Goal: Check status: Check status

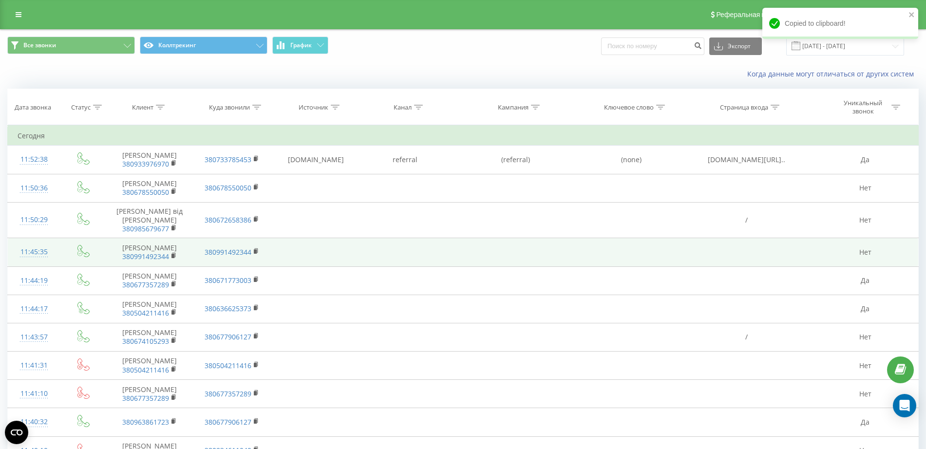
click at [529, 254] on td at bounding box center [516, 252] width 132 height 28
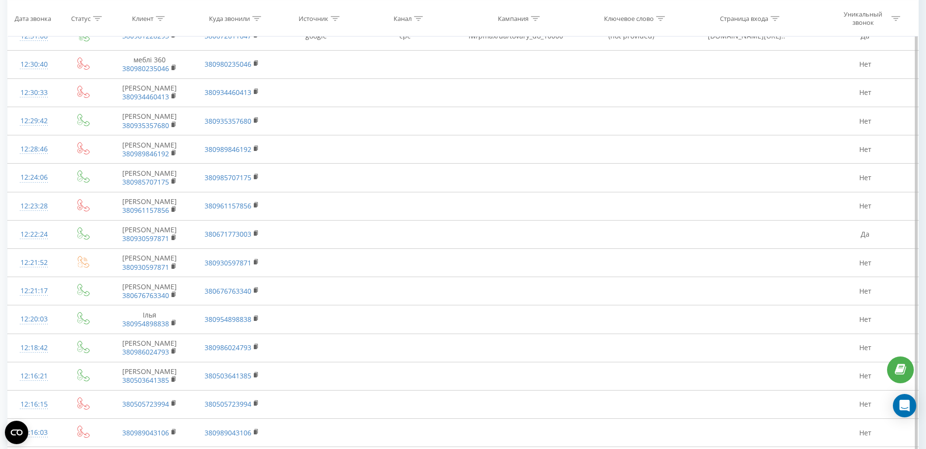
scroll to position [2709, 0]
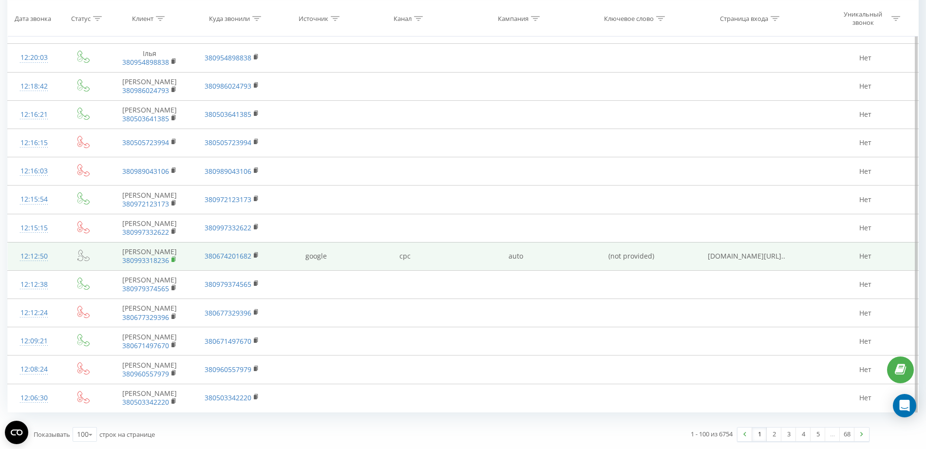
click at [173, 259] on rect at bounding box center [172, 260] width 3 height 4
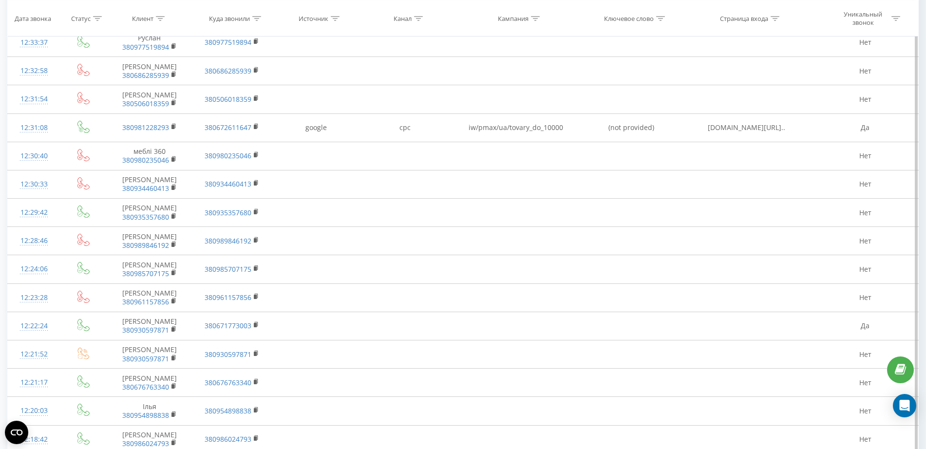
scroll to position [2222, 0]
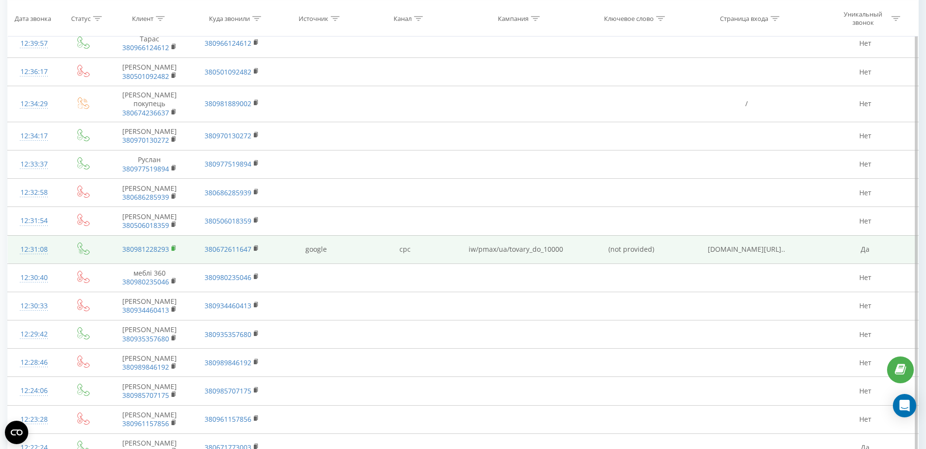
click at [173, 251] on rect at bounding box center [172, 248] width 3 height 4
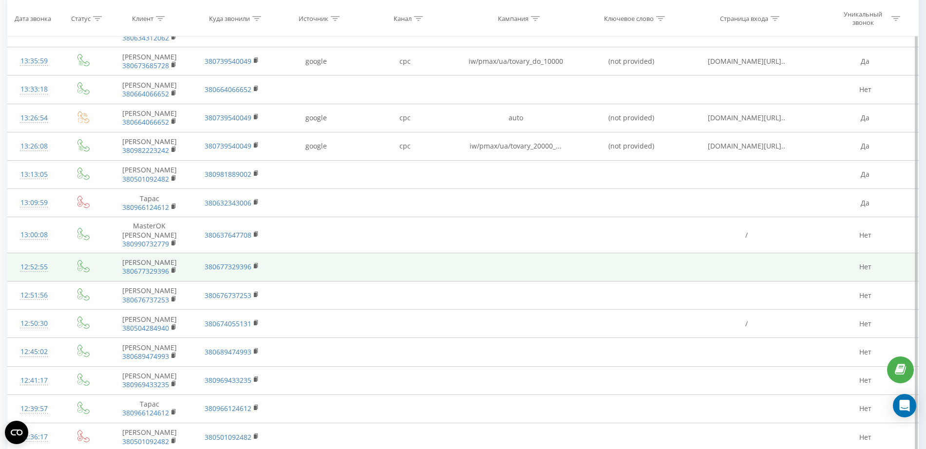
scroll to position [1735, 0]
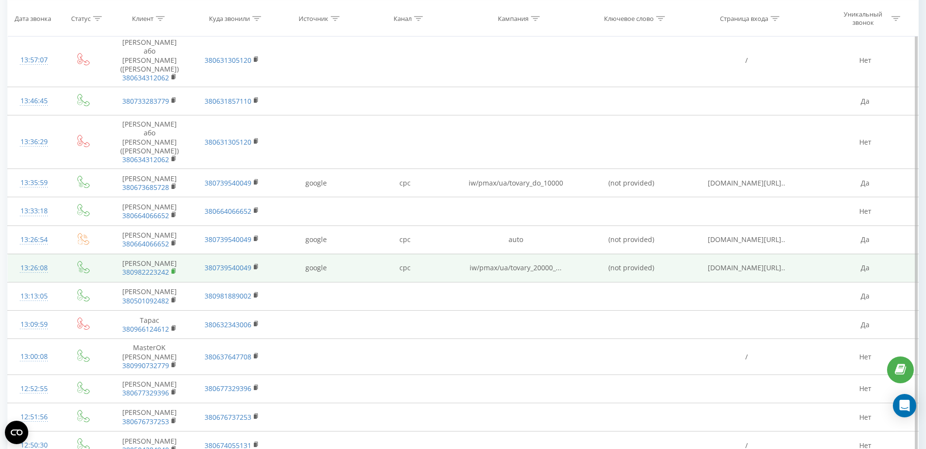
click at [174, 269] on rect at bounding box center [172, 271] width 3 height 4
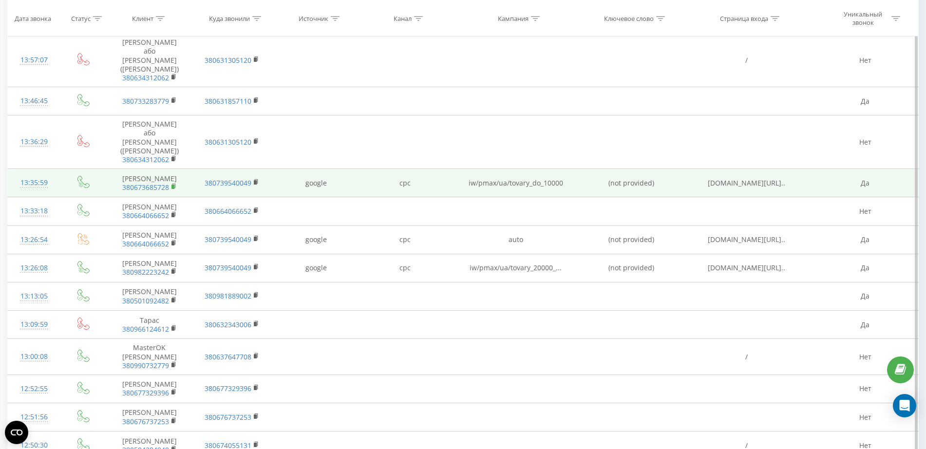
click at [172, 185] on rect at bounding box center [172, 187] width 3 height 4
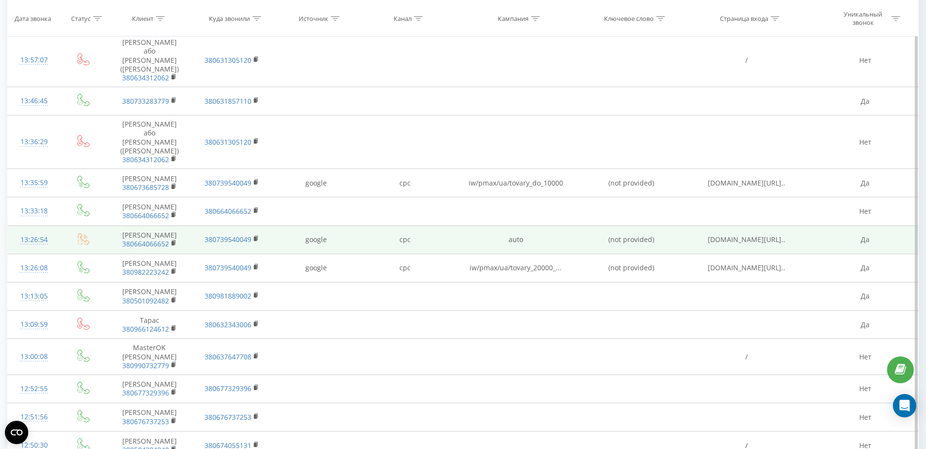
scroll to position [1674, 0]
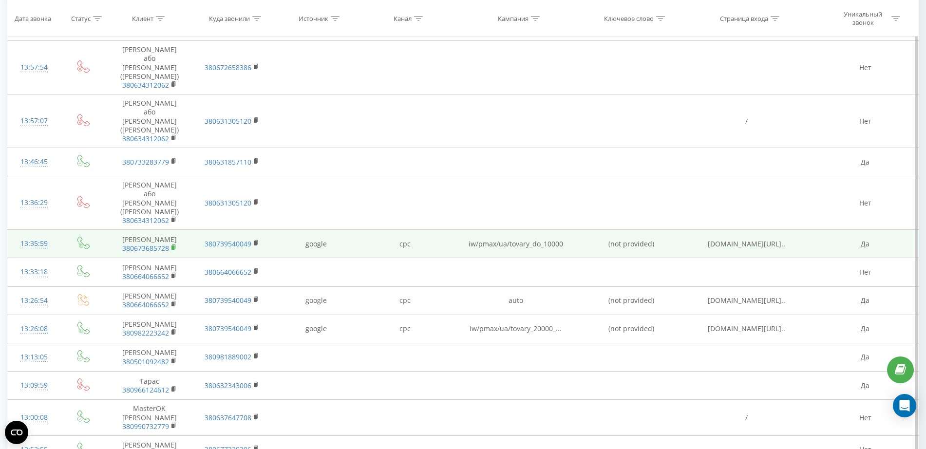
click at [172, 245] on rect at bounding box center [172, 247] width 3 height 4
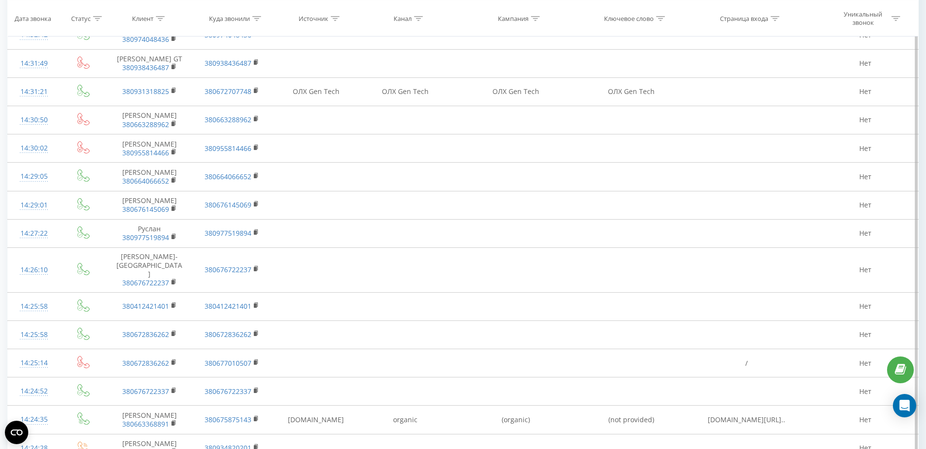
scroll to position [761, 0]
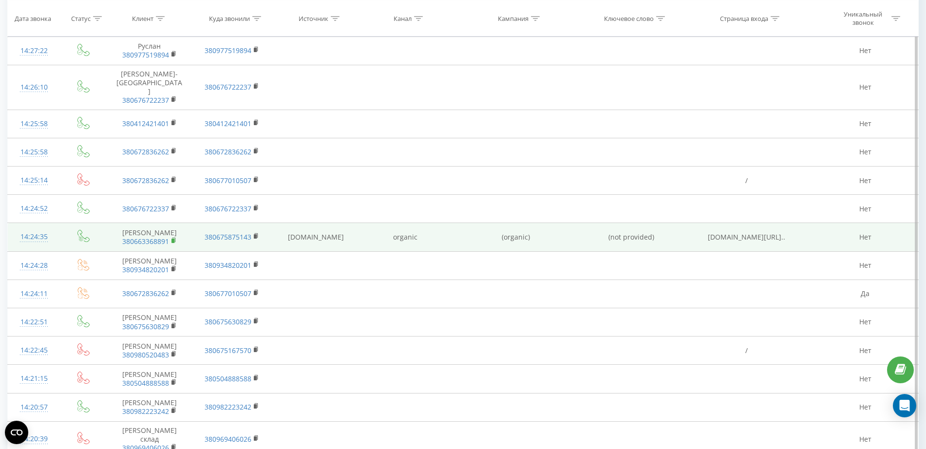
click at [174, 241] on rect at bounding box center [172, 241] width 3 height 4
click at [174, 239] on rect at bounding box center [172, 241] width 3 height 4
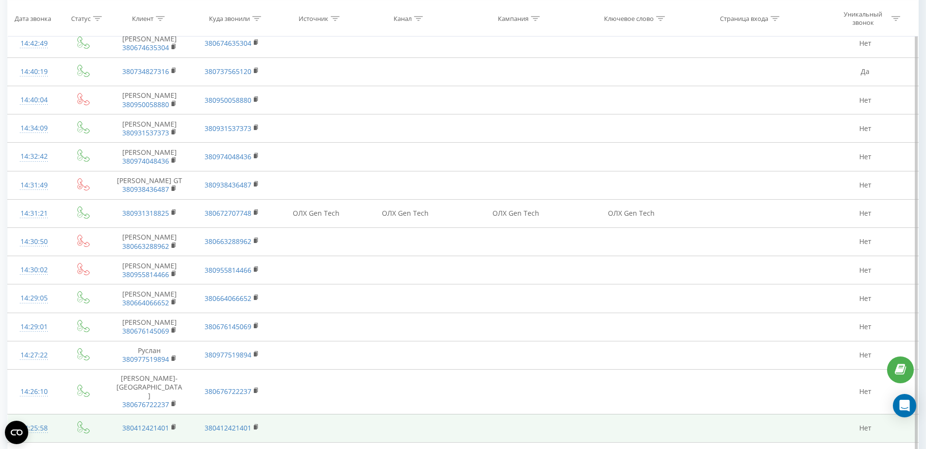
scroll to position [395, 0]
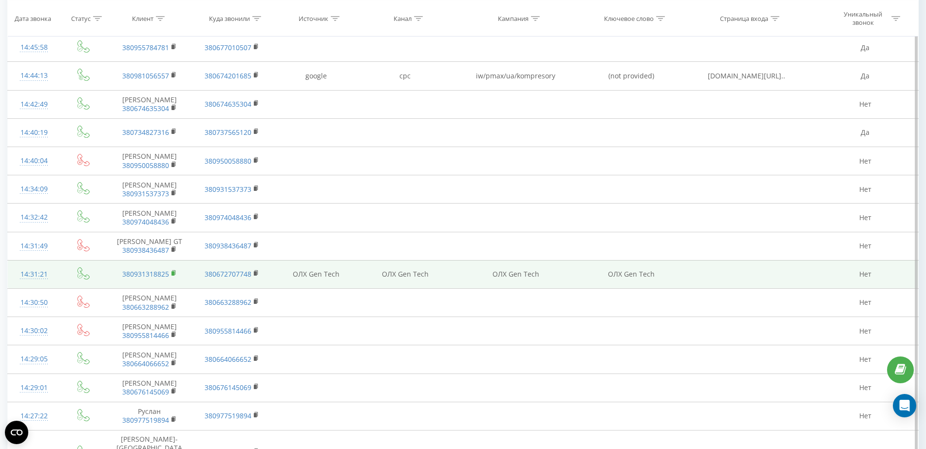
click at [173, 275] on icon at bounding box center [173, 272] width 3 height 4
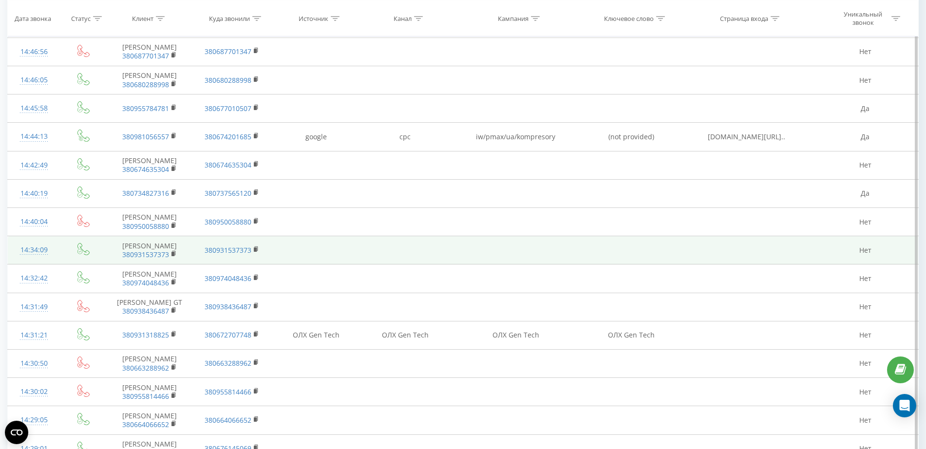
scroll to position [274, 0]
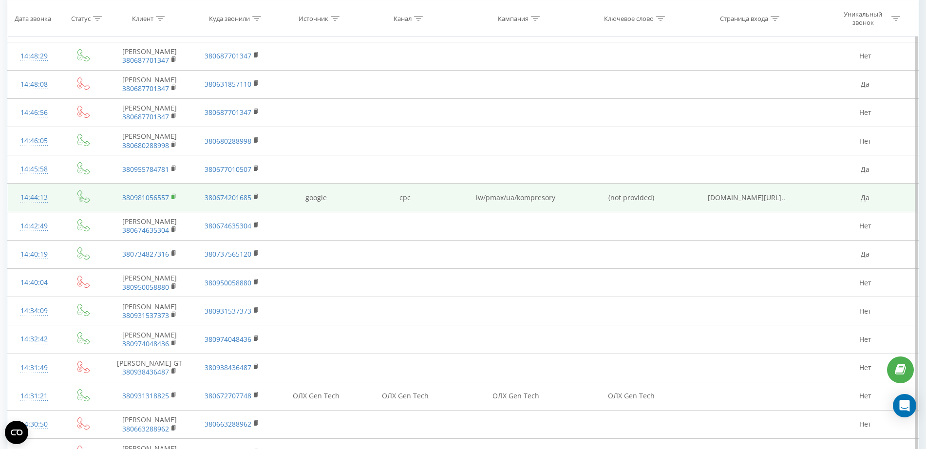
click at [173, 196] on rect at bounding box center [172, 197] width 3 height 4
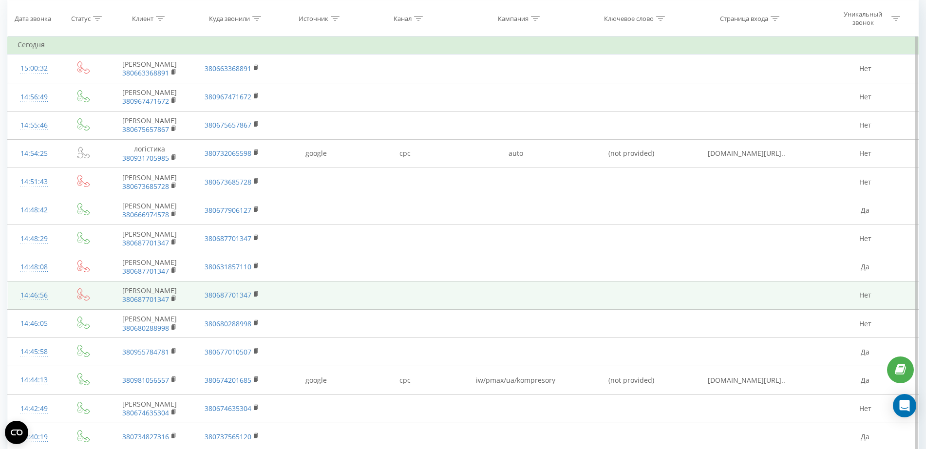
scroll to position [0, 0]
